Goal: Information Seeking & Learning: Check status

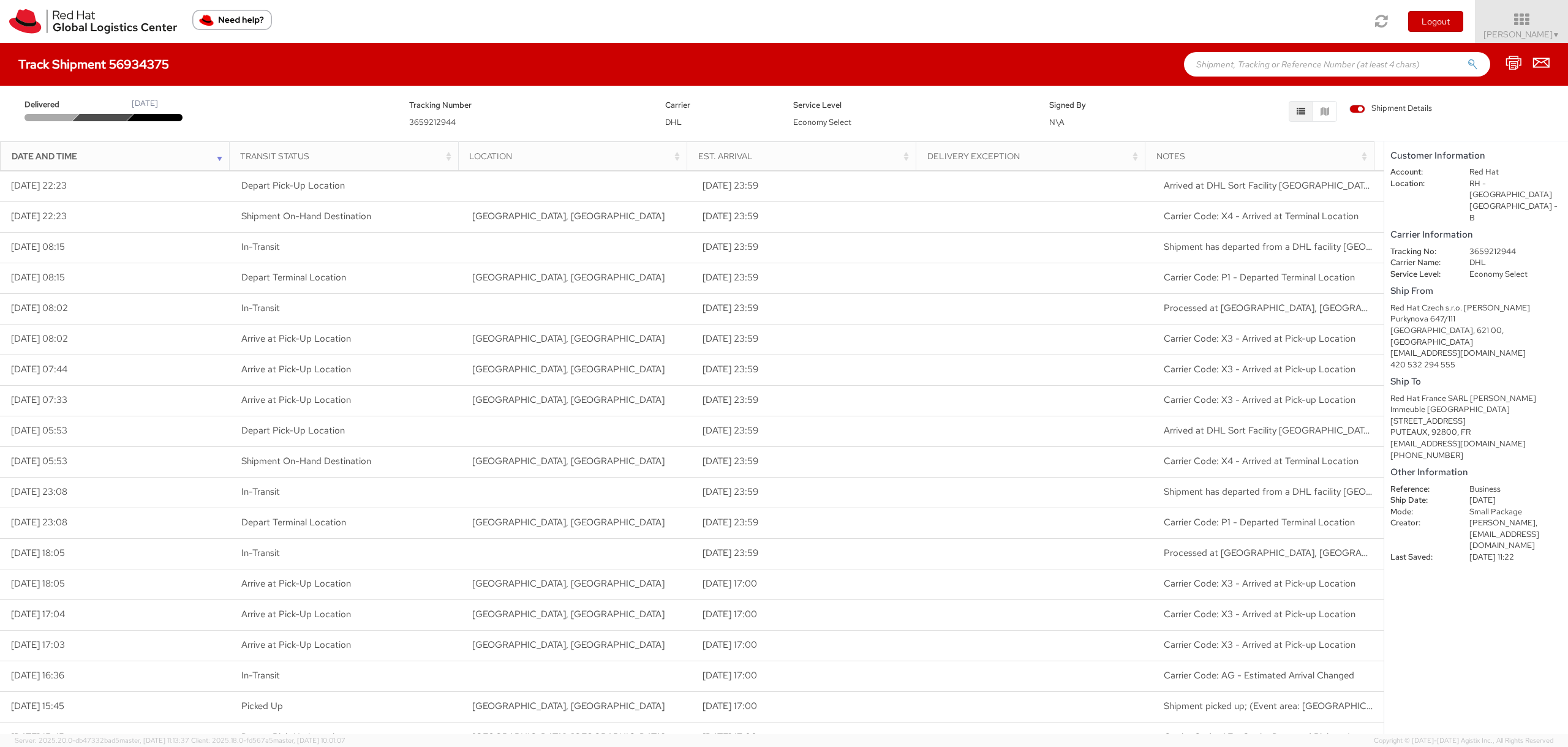
click at [89, 88] on div "Delivered September 30, 2025 Tracking Number 3659212944 Carrier DHL Service Lev…" at bounding box center [784, 110] width 1568 height 49
click at [144, 86] on div "Delivered September 30, 2025 Tracking Number 3659212944 Carrier DHL Service Lev…" at bounding box center [784, 110] width 1568 height 49
click at [145, 88] on div "Delivered September 30, 2025 Tracking Number 3659212944 Carrier DHL Service Lev…" at bounding box center [784, 110] width 1568 height 49
click at [148, 92] on div "Delivered September 30, 2025 Tracking Number 3659212944 Carrier DHL Service Lev…" at bounding box center [784, 110] width 1550 height 37
drag, startPoint x: 149, startPoint y: 92, endPoint x: 141, endPoint y: 97, distance: 9.4
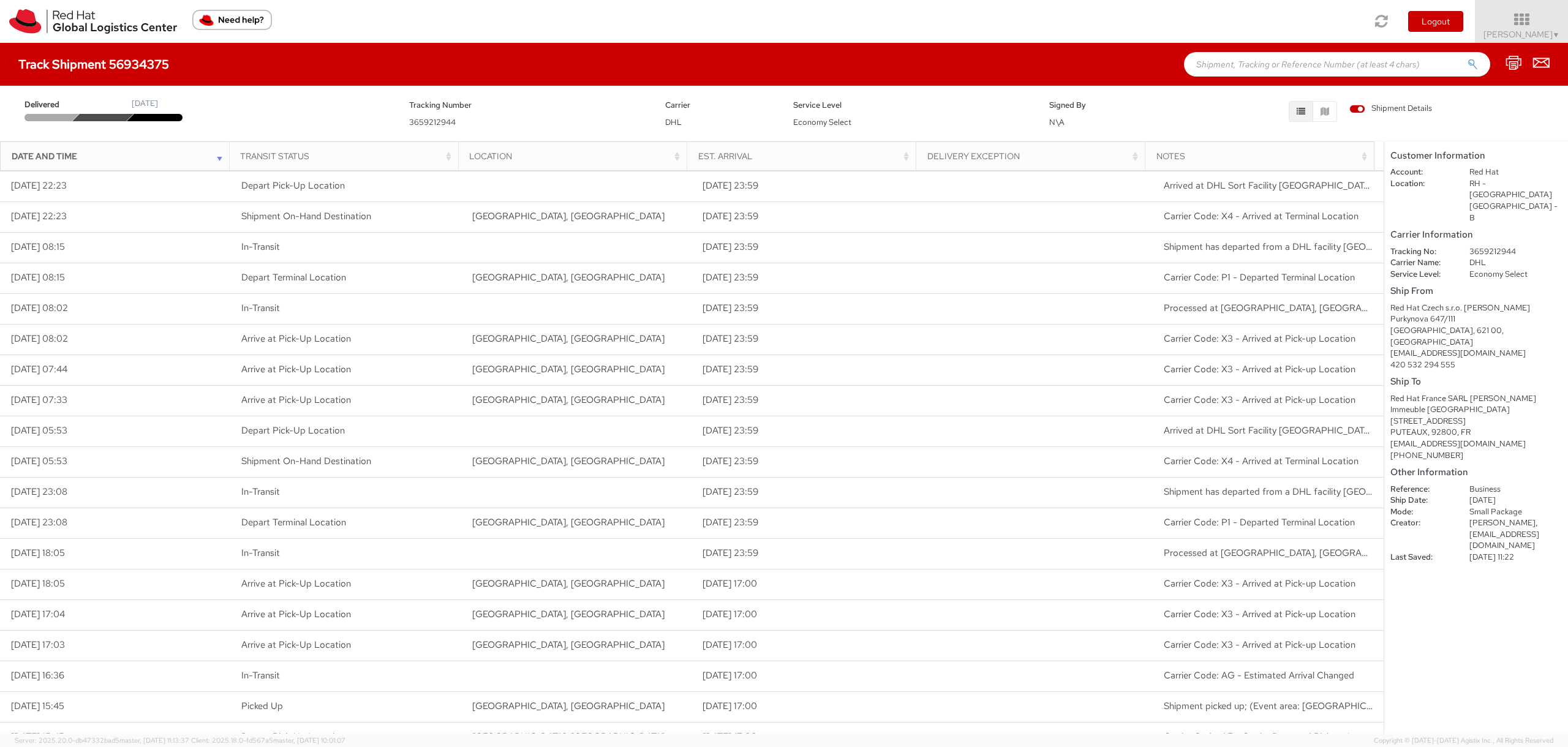
click at [149, 93] on div "Delivered September 30, 2025 Tracking Number 3659212944 Carrier DHL Service Lev…" at bounding box center [784, 110] width 1550 height 37
click at [113, 110] on div "Delivered September 30, 2025" at bounding box center [207, 109] width 384 height 23
click at [155, 107] on div "September 30, 2025" at bounding box center [144, 103] width 26 height 12
drag, startPoint x: 212, startPoint y: 103, endPoint x: 48, endPoint y: 103, distance: 164.0
click at [48, 103] on div "Delivered September 30, 2025" at bounding box center [207, 109] width 384 height 23
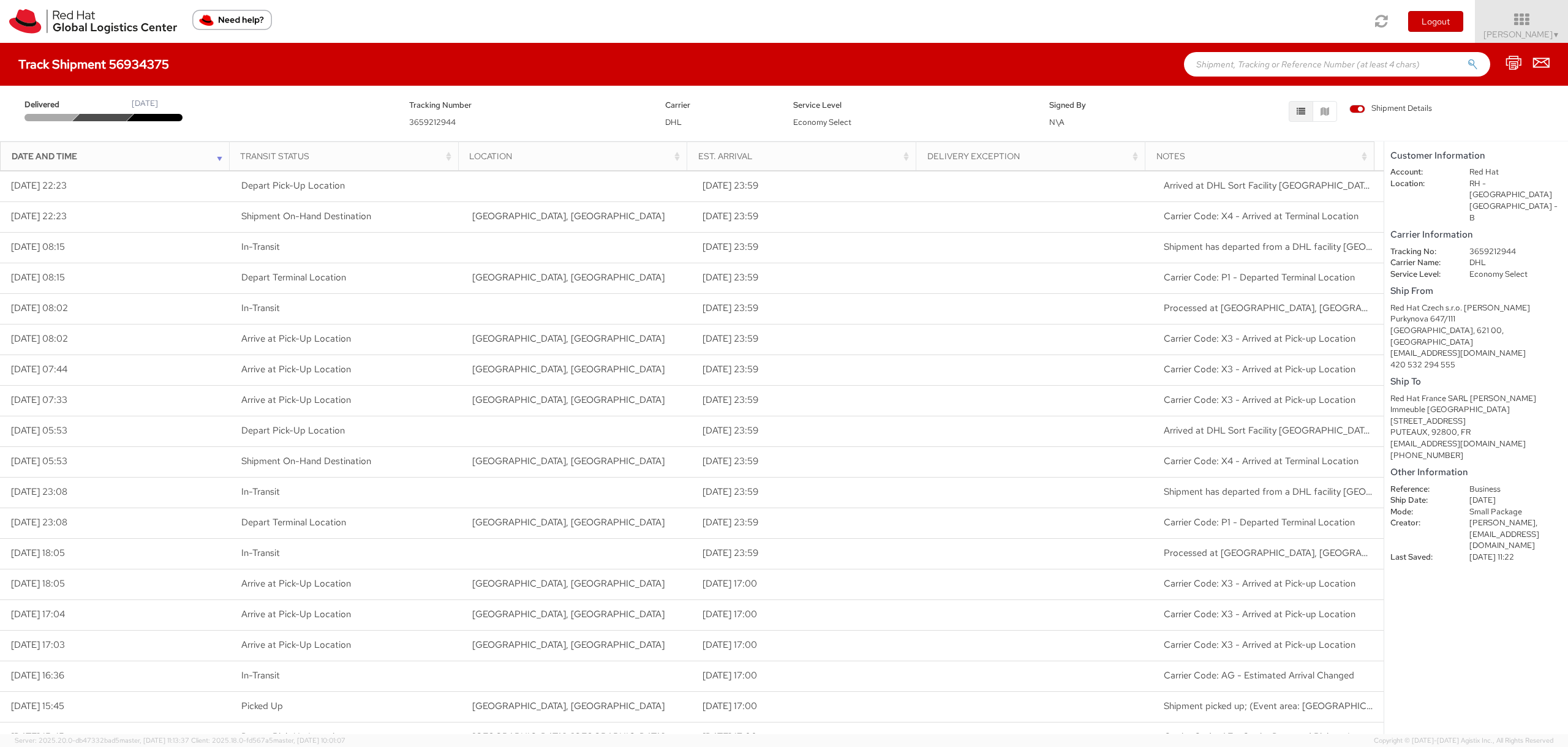
click at [64, 116] on div at bounding box center [49, 117] width 62 height 7
click at [95, 119] on div at bounding box center [103, 117] width 62 height 7
click at [163, 121] on div "Delivered September 30, 2025 Tracking Number 3659212944 Carrier DHL Service Lev…" at bounding box center [784, 110] width 1550 height 37
click at [56, 107] on span "Delivered" at bounding box center [51, 105] width 53 height 12
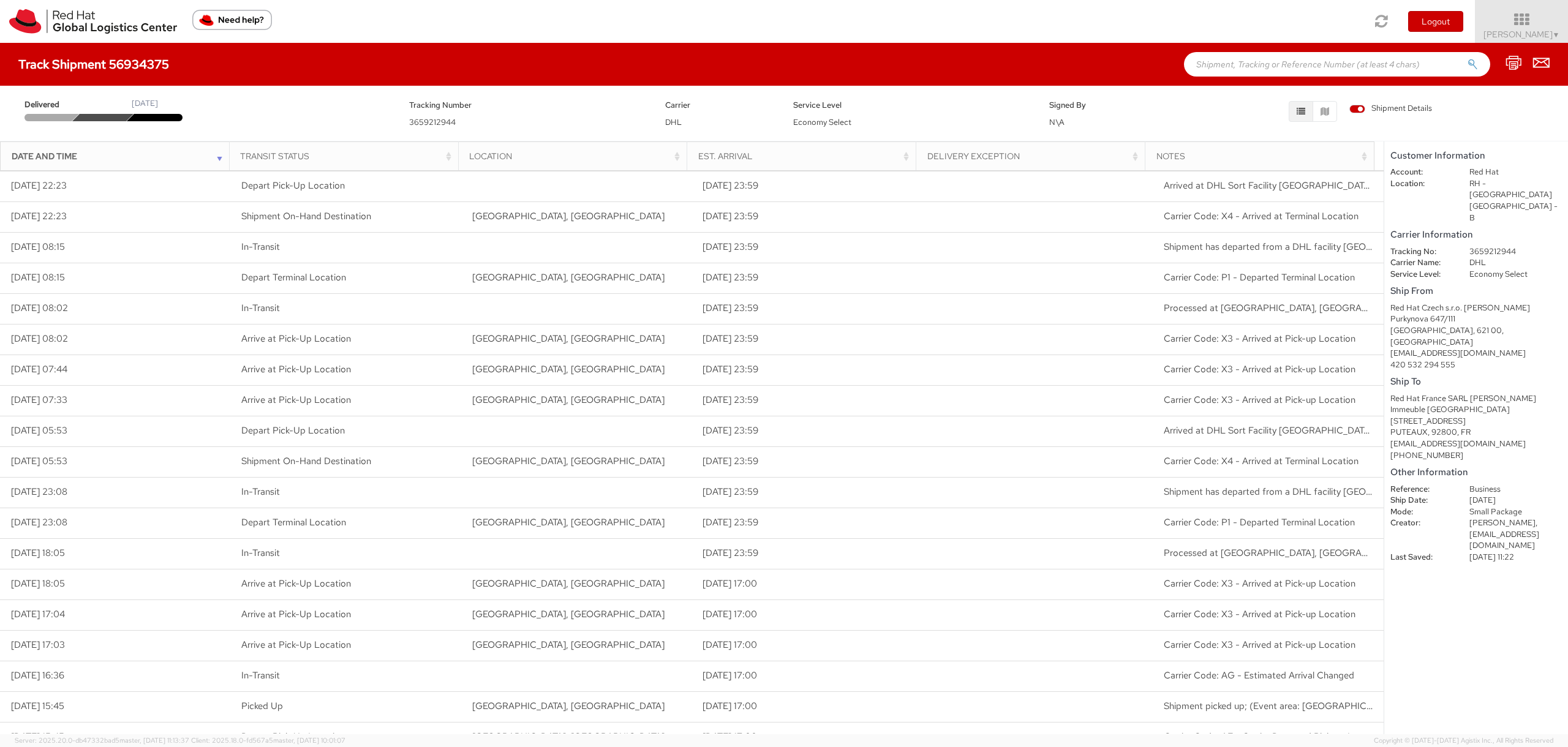
click at [300, 144] on th "Transit Status" at bounding box center [343, 155] width 229 height 29
